Goal: Check status: Check status

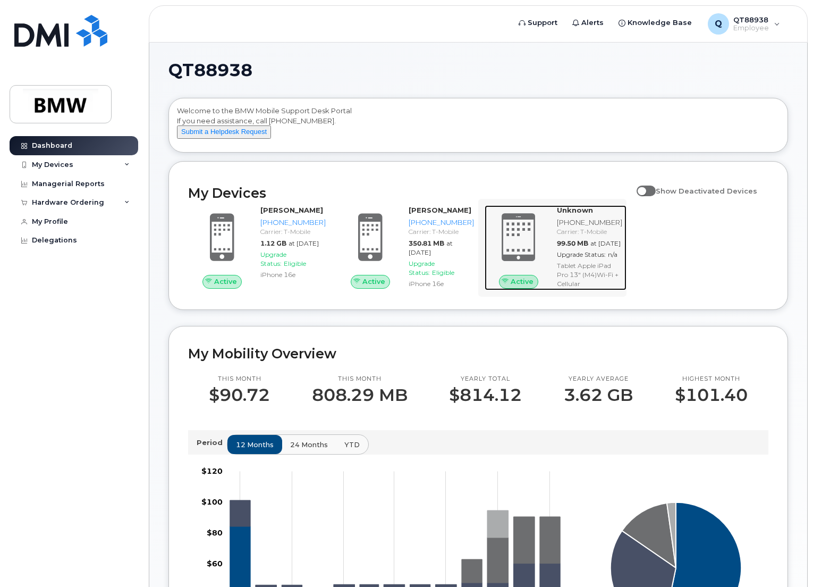
click at [619, 247] on div "Unknown [PHONE_NUMBER] Carrier: T-Mobile 99.50 MB at [DATE] Upgrade Status: n/a…" at bounding box center [590, 247] width 74 height 85
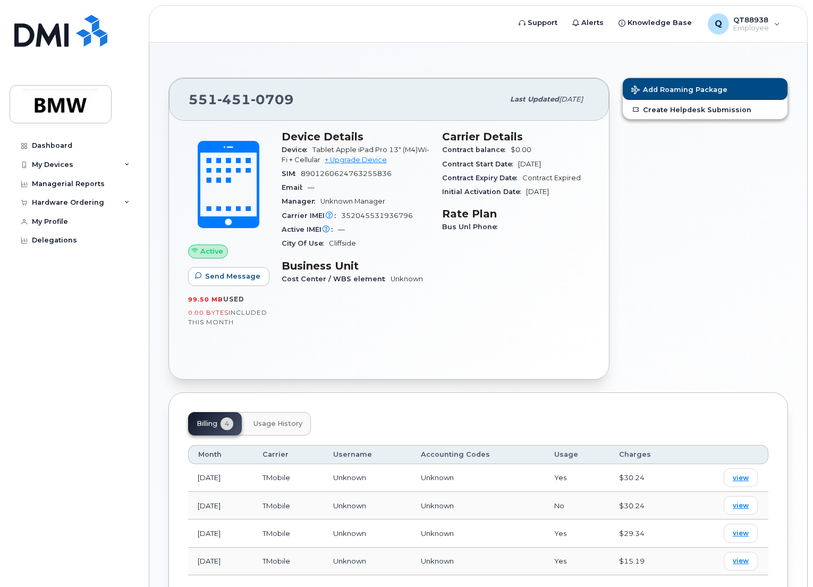
drag, startPoint x: 575, startPoint y: 162, endPoint x: 590, endPoint y: 176, distance: 20.3
click at [590, 176] on div "Carrier Details Contract balance $0.00 Contract Start Date May 27, 2025 Contrac…" at bounding box center [516, 212] width 160 height 177
drag, startPoint x: 590, startPoint y: 176, endPoint x: 590, endPoint y: 187, distance: 11.2
click at [590, 187] on div "Carrier Details Contract balance $0.00 Contract Start Date May 27, 2025 Contrac…" at bounding box center [516, 212] width 160 height 177
click at [738, 502] on span "view" at bounding box center [741, 505] width 16 height 10
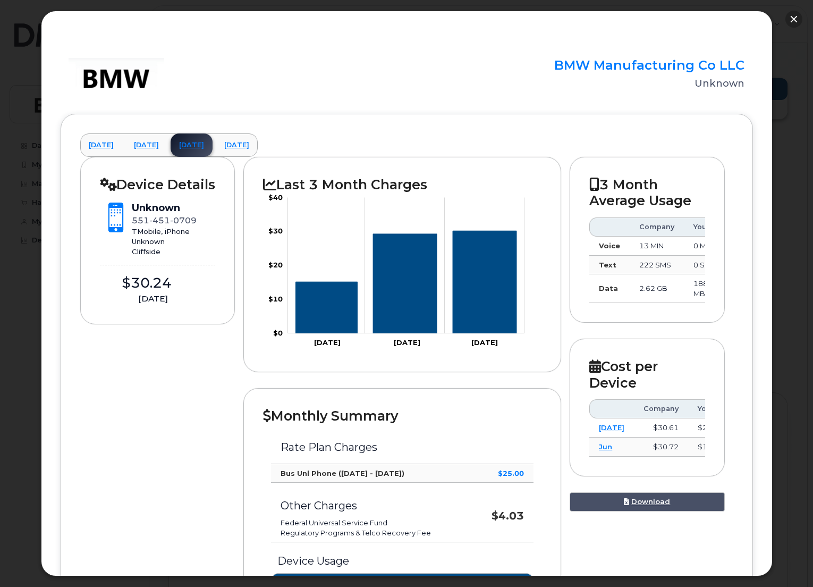
click at [796, 19] on button "button" at bounding box center [793, 19] width 17 height 17
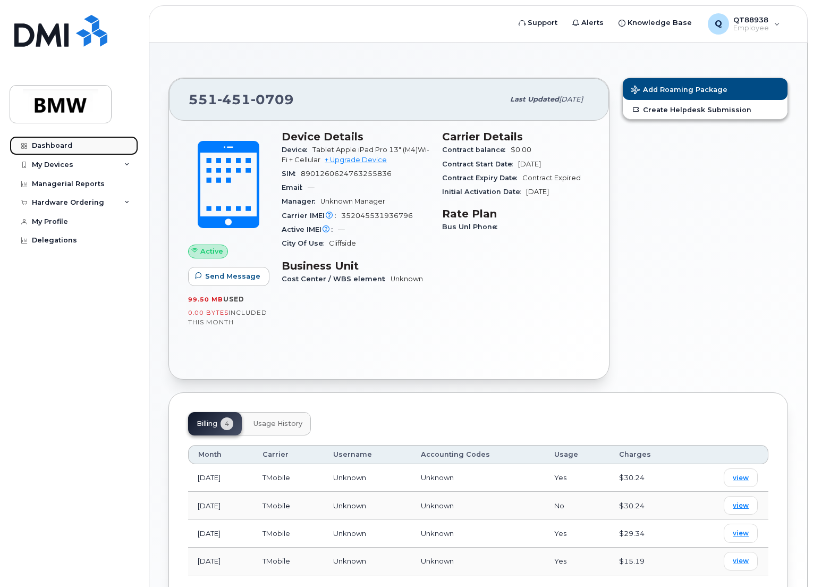
click at [69, 147] on div "Dashboard" at bounding box center [52, 145] width 40 height 9
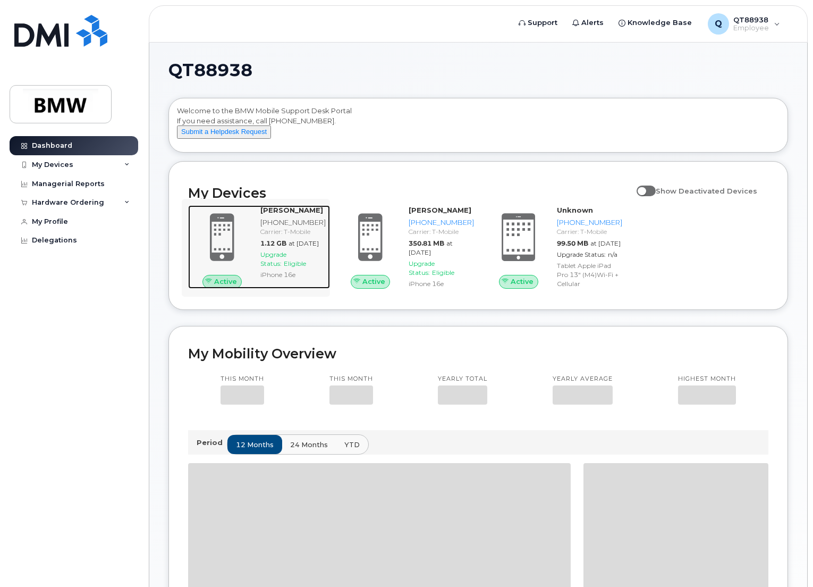
click at [275, 214] on strong "Benjamin Radzyner" at bounding box center [291, 210] width 63 height 9
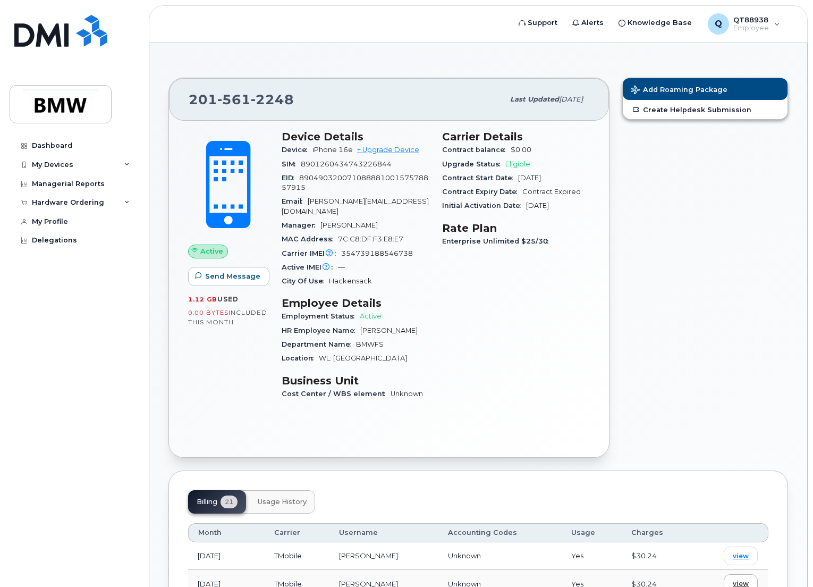
scroll to position [106, 0]
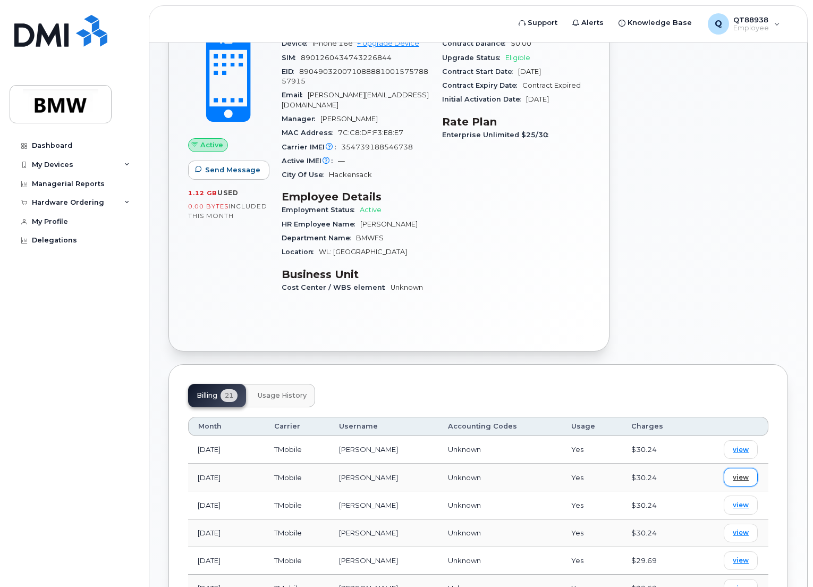
click at [748, 472] on span "view" at bounding box center [741, 477] width 16 height 10
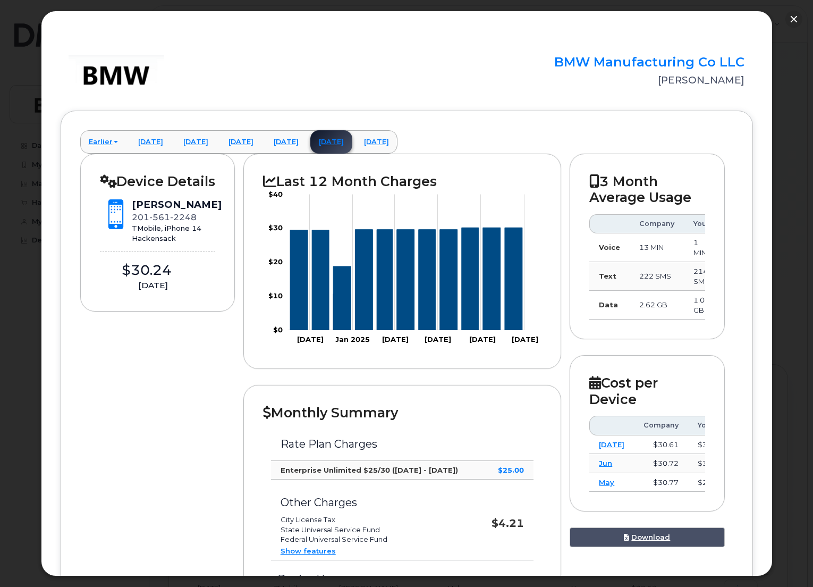
scroll to position [0, 0]
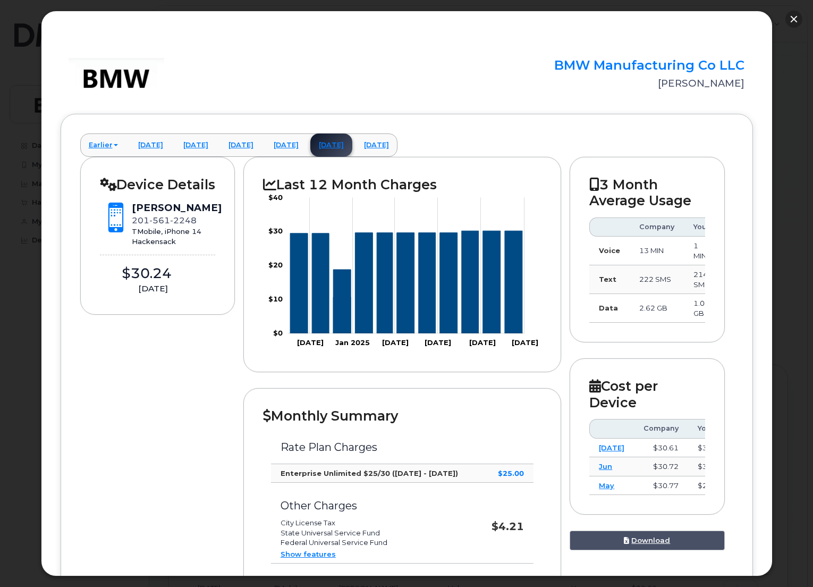
click at [797, 27] on button "button" at bounding box center [793, 19] width 17 height 17
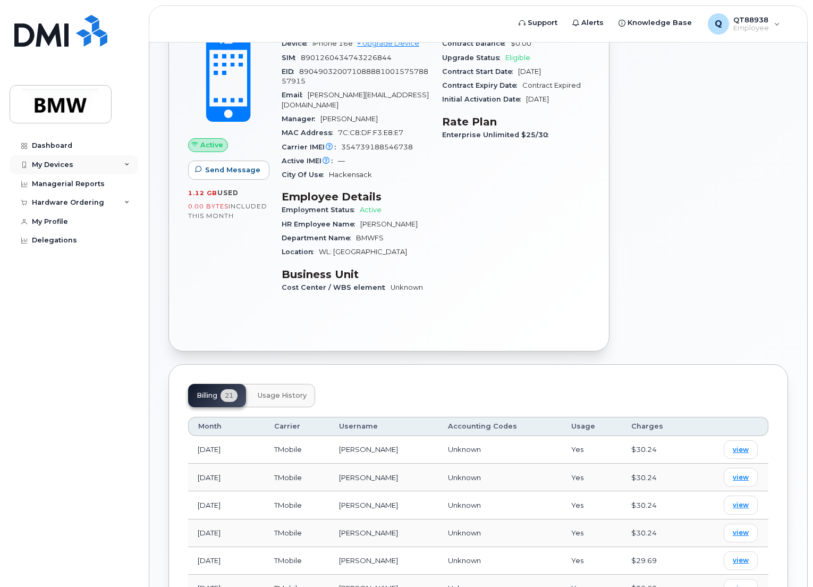
click at [123, 163] on div "My Devices" at bounding box center [74, 164] width 129 height 19
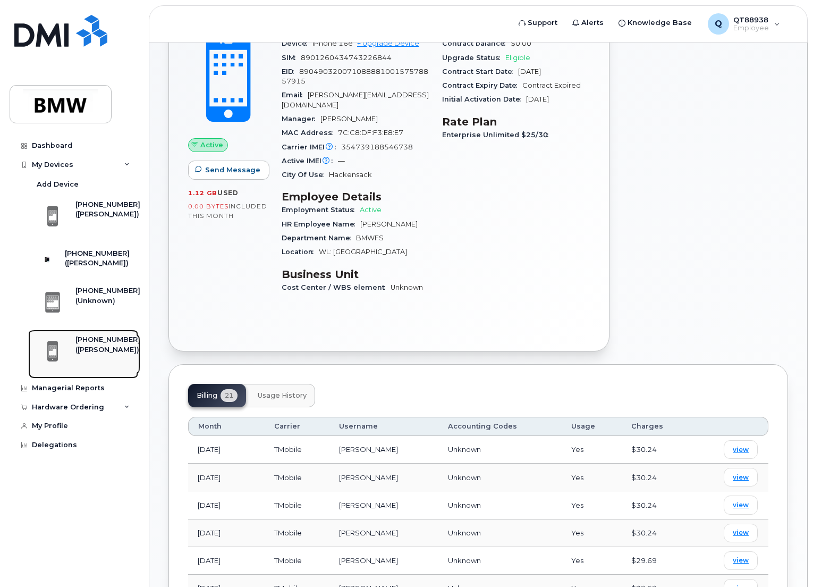
click at [114, 344] on div "[PHONE_NUMBER]" at bounding box center [107, 340] width 65 height 10
click at [103, 295] on div "[PHONE_NUMBER]" at bounding box center [107, 291] width 65 height 10
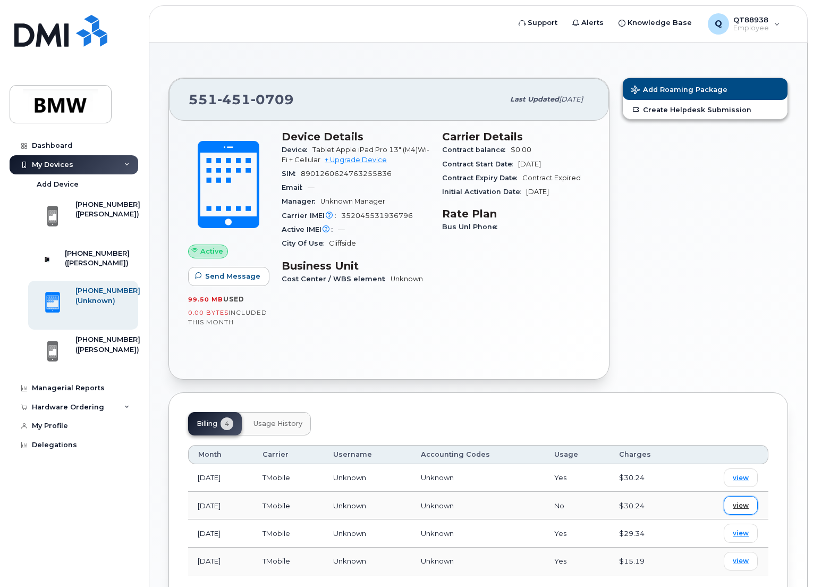
click at [746, 499] on link "view" at bounding box center [741, 505] width 34 height 19
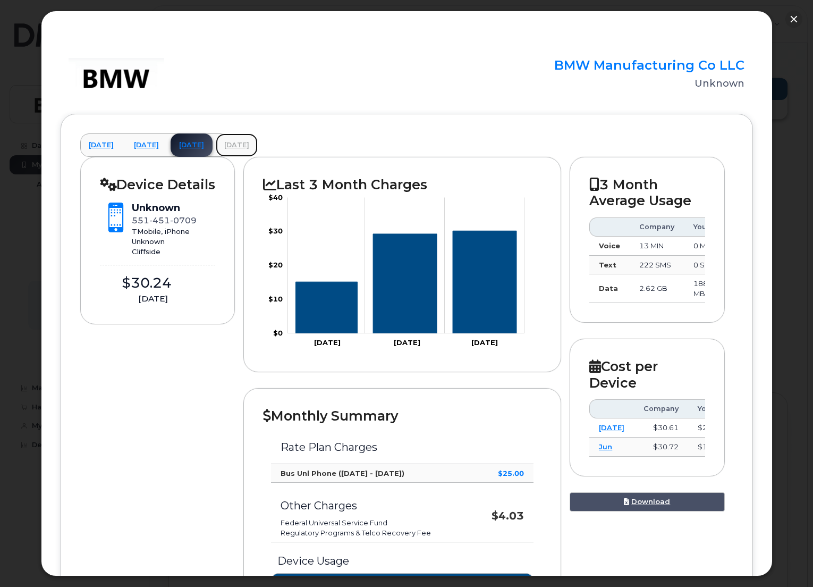
click at [258, 138] on link "September 2025" at bounding box center [237, 144] width 42 height 23
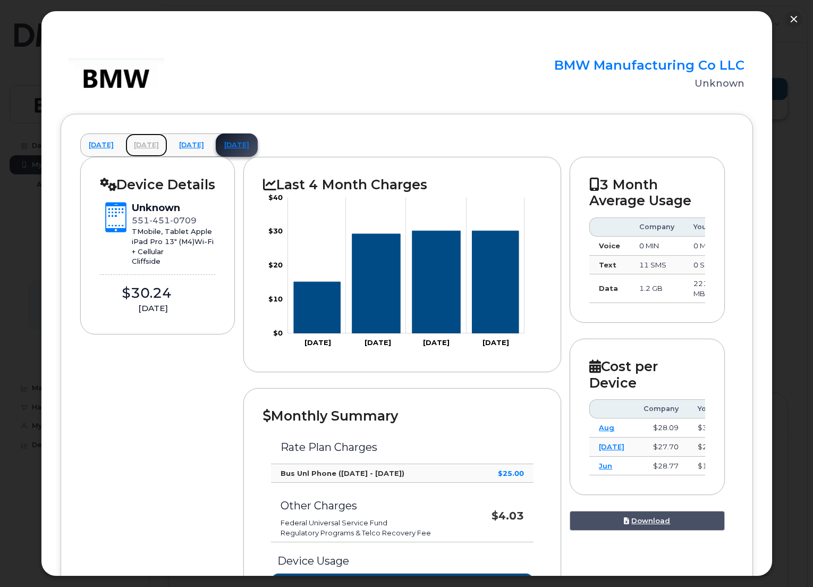
click at [162, 143] on link "July 2025" at bounding box center [146, 144] width 42 height 23
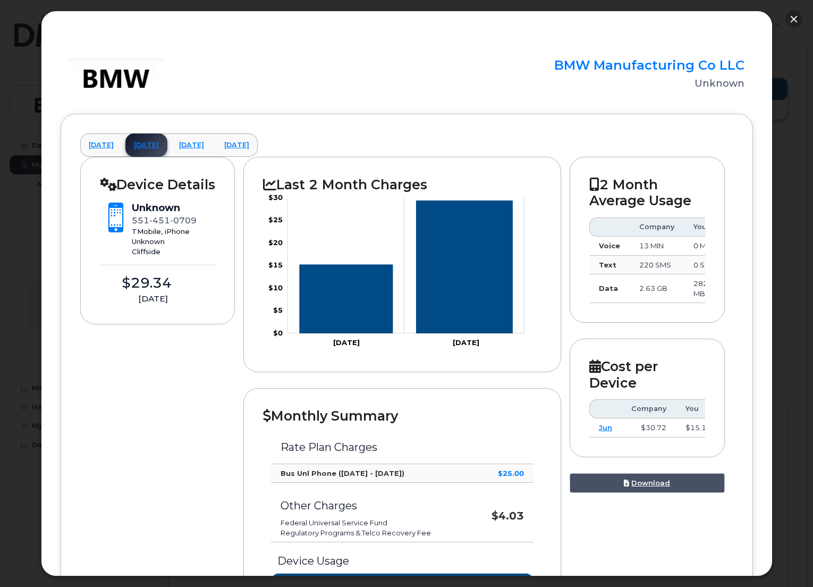
click at [792, 18] on button "button" at bounding box center [793, 19] width 17 height 17
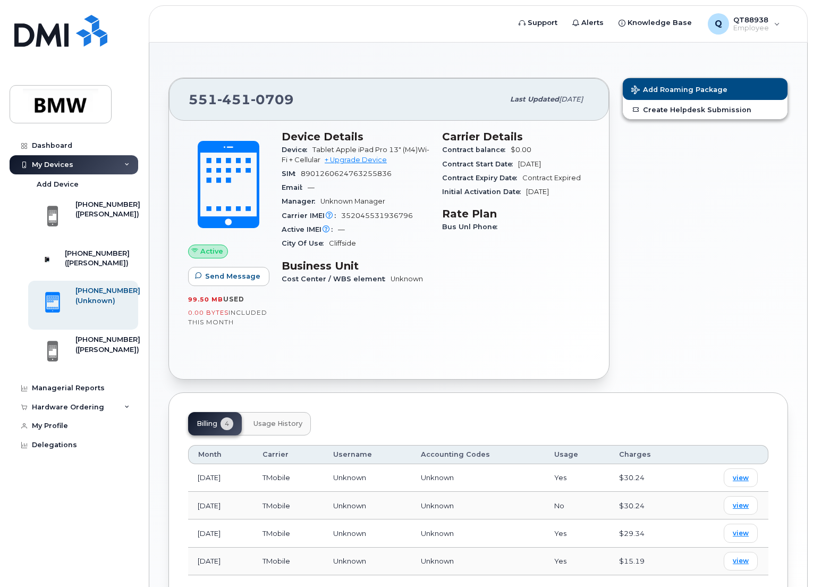
click at [639, 294] on div "Add Roaming Package Create Helpdesk Submission" at bounding box center [705, 228] width 179 height 315
click at [97, 219] on div "([PERSON_NAME])" at bounding box center [107, 214] width 65 height 10
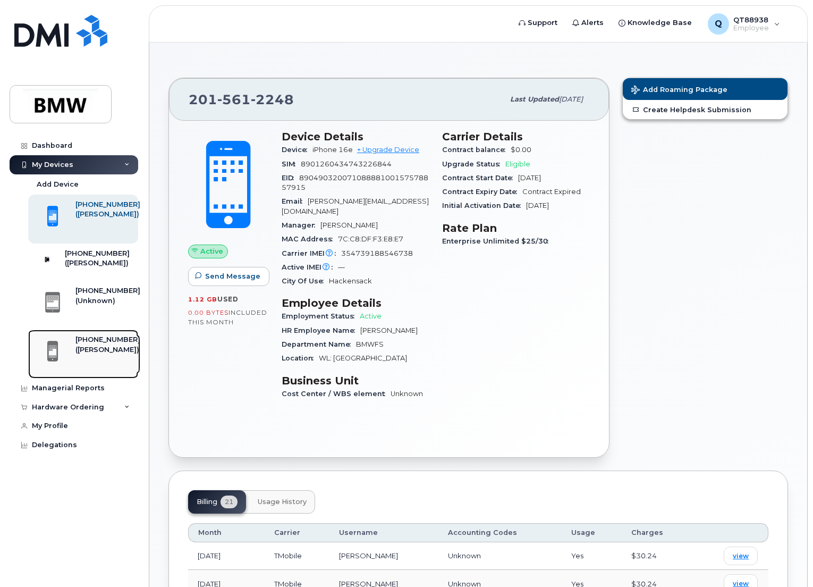
click at [66, 368] on div at bounding box center [52, 351] width 38 height 33
click at [105, 305] on div "(Unknown)" at bounding box center [107, 301] width 65 height 10
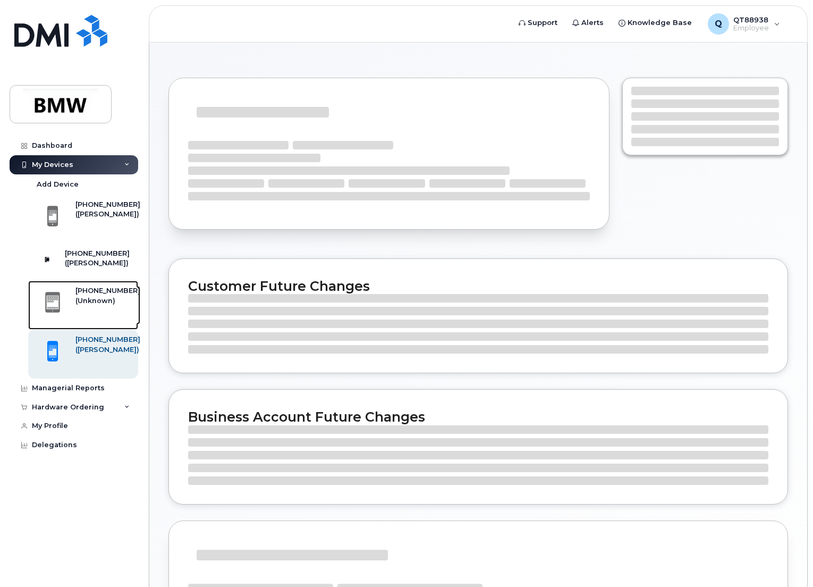
click at [105, 305] on div "(Unknown)" at bounding box center [107, 301] width 65 height 10
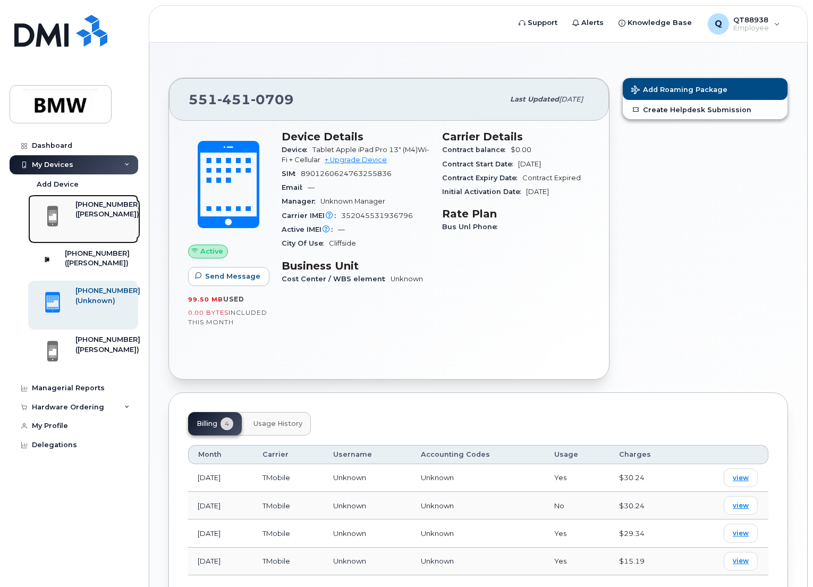
click at [97, 202] on div "[PHONE_NUMBER]" at bounding box center [107, 205] width 65 height 10
